Goal: Navigation & Orientation: Find specific page/section

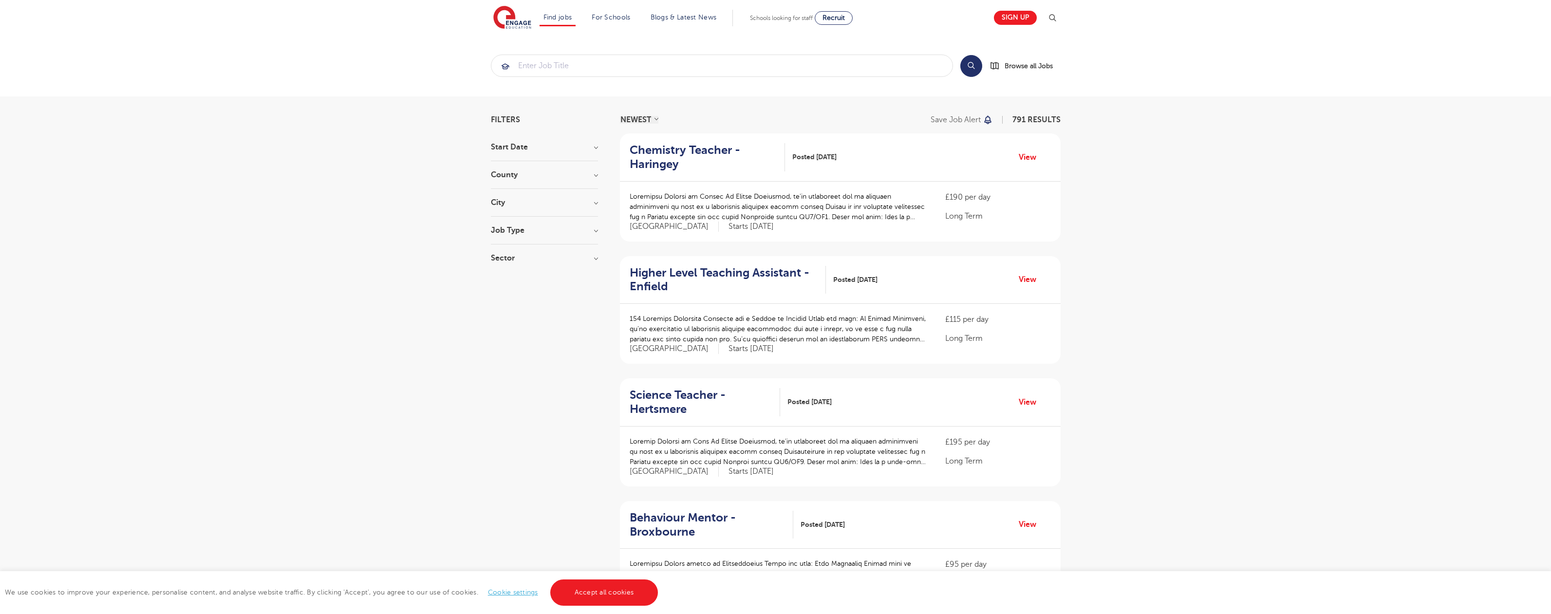
click at [603, 593] on link "Accept all cookies" at bounding box center [604, 593] width 108 height 26
